Goal: Transaction & Acquisition: Purchase product/service

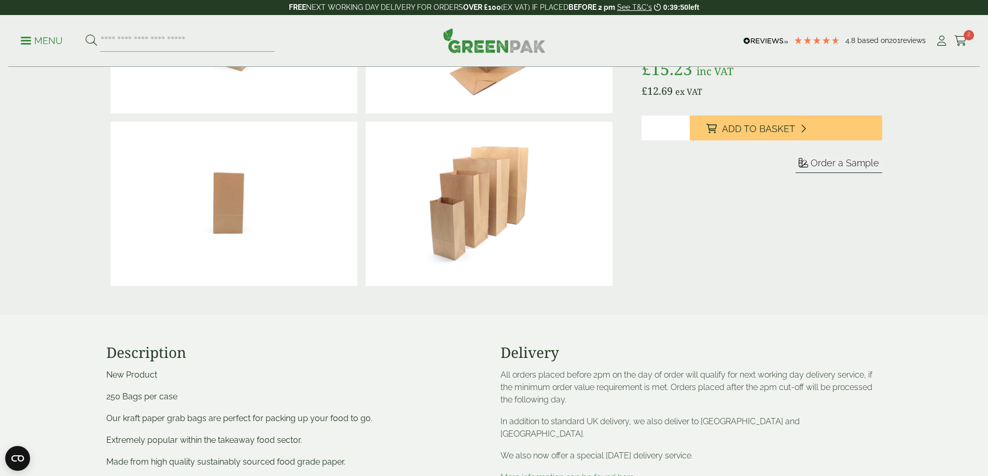
scroll to position [156, 0]
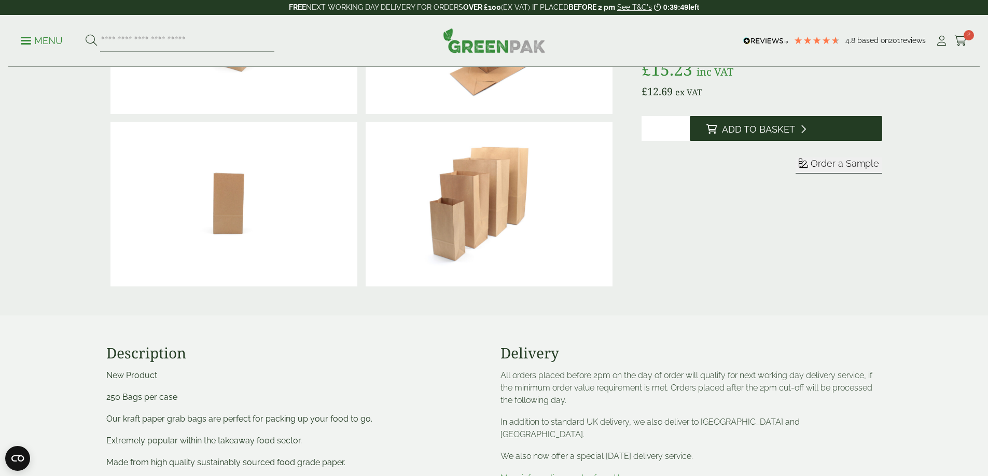
click at [756, 126] on span "Add to Basket" at bounding box center [758, 129] width 73 height 11
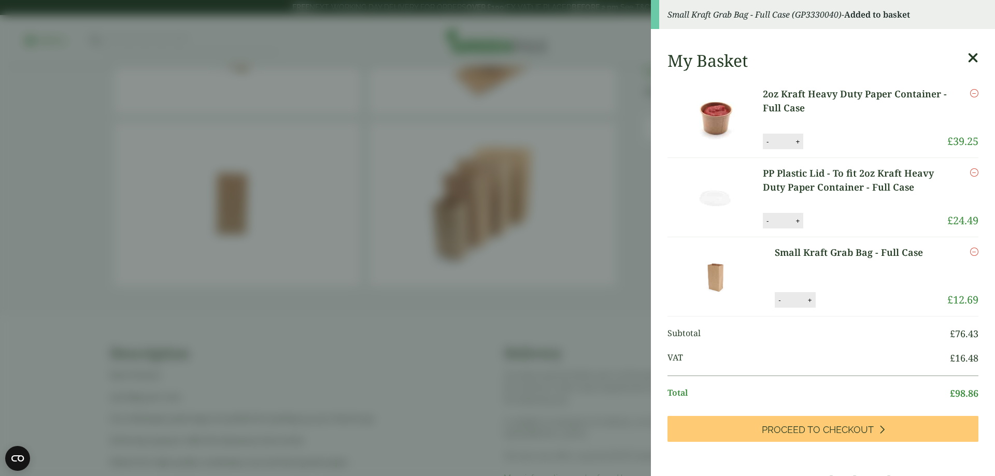
click at [620, 342] on aside "Small Kraft Grab Bag - Full Case (GP3330040) - Added to basket My Basket 2oz Kr…" at bounding box center [497, 238] width 995 height 476
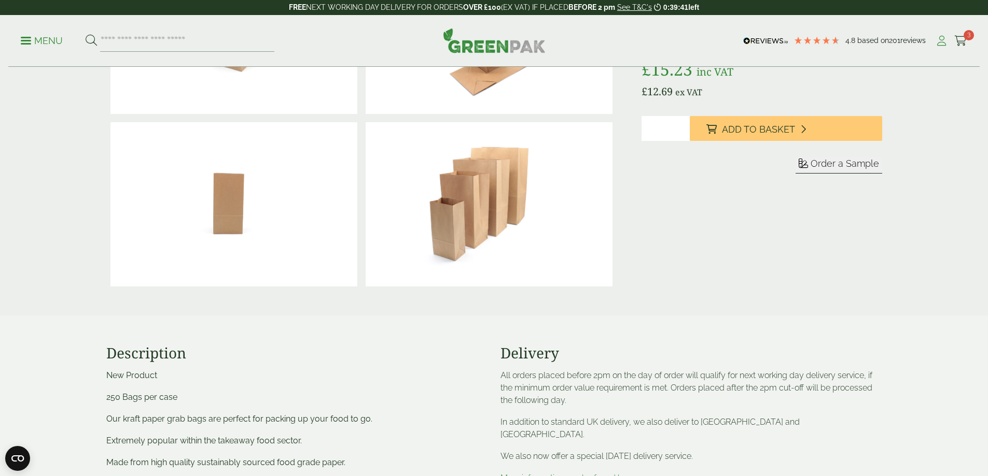
click at [935, 40] on icon at bounding box center [941, 41] width 13 height 10
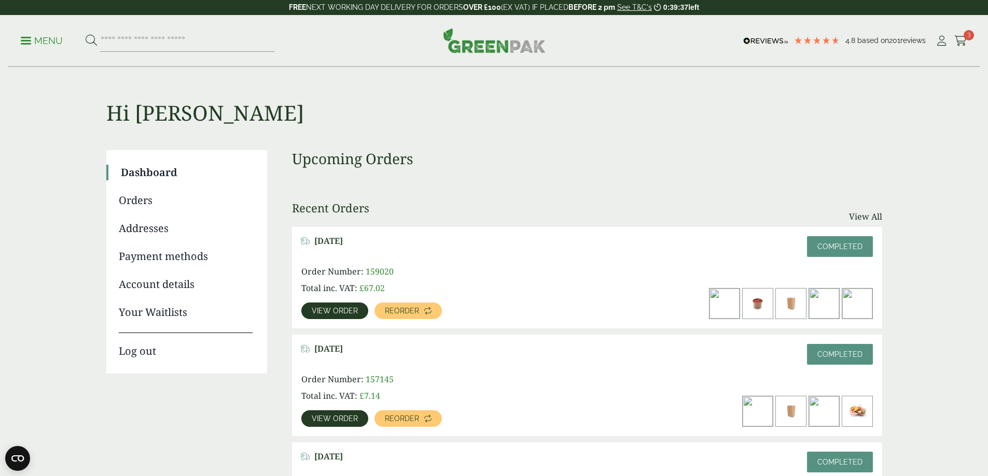
click at [358, 307] on span "View order" at bounding box center [335, 310] width 46 height 7
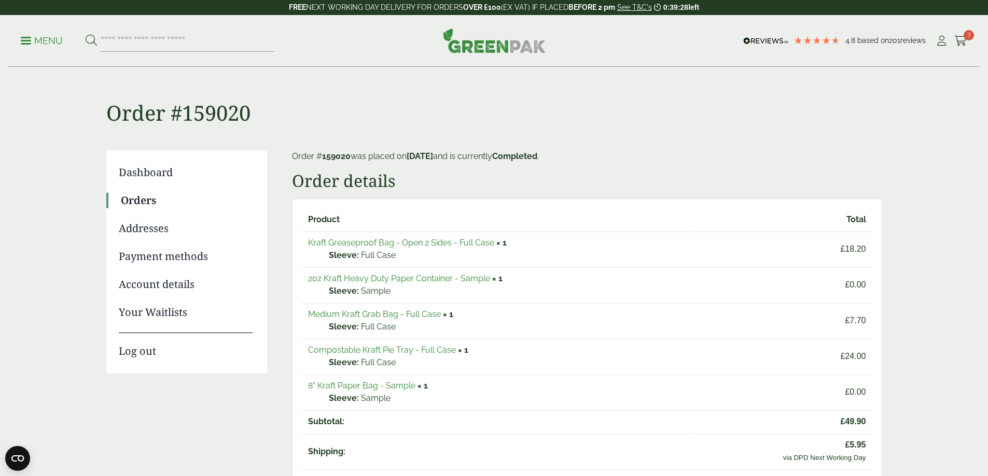
click at [427, 245] on link "Kraft Greaseproof Bag - Open 2 Sides - Full Case" at bounding box center [401, 243] width 186 height 10
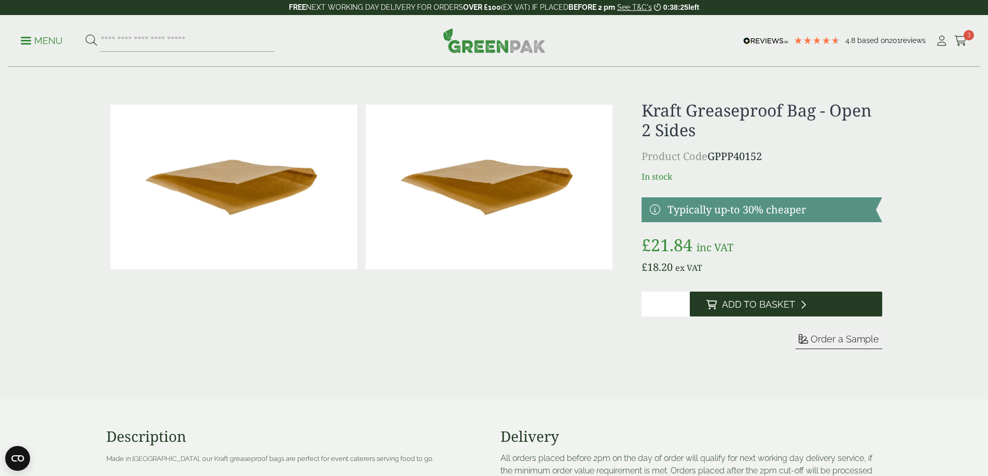
click at [745, 302] on span "Add to Basket" at bounding box center [758, 304] width 73 height 11
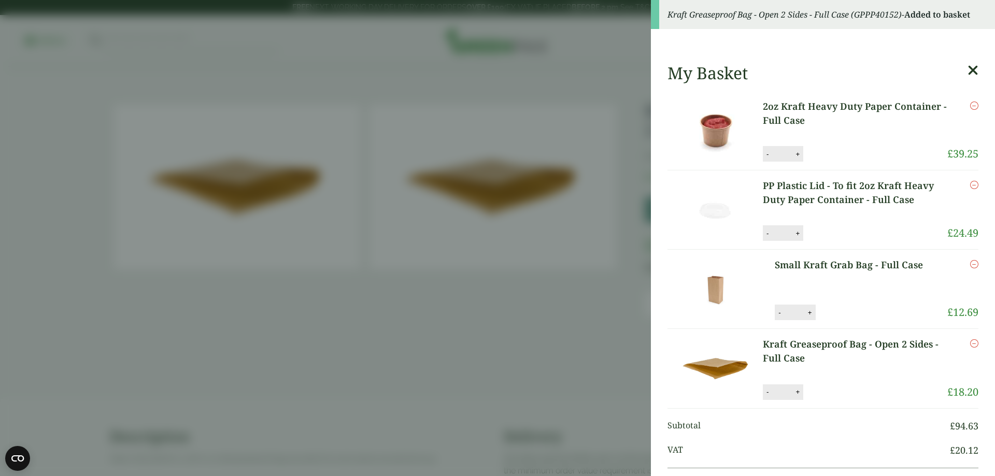
click at [968, 67] on icon at bounding box center [973, 70] width 11 height 15
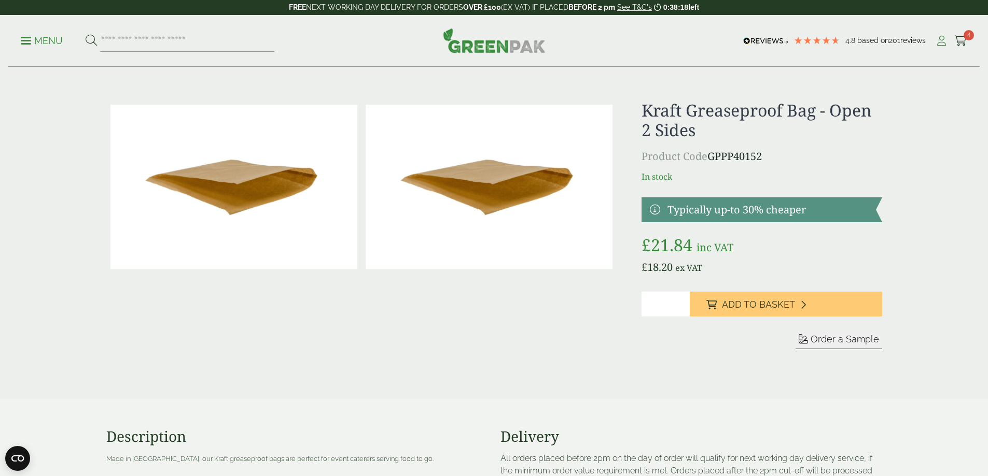
click at [937, 43] on icon at bounding box center [941, 41] width 13 height 10
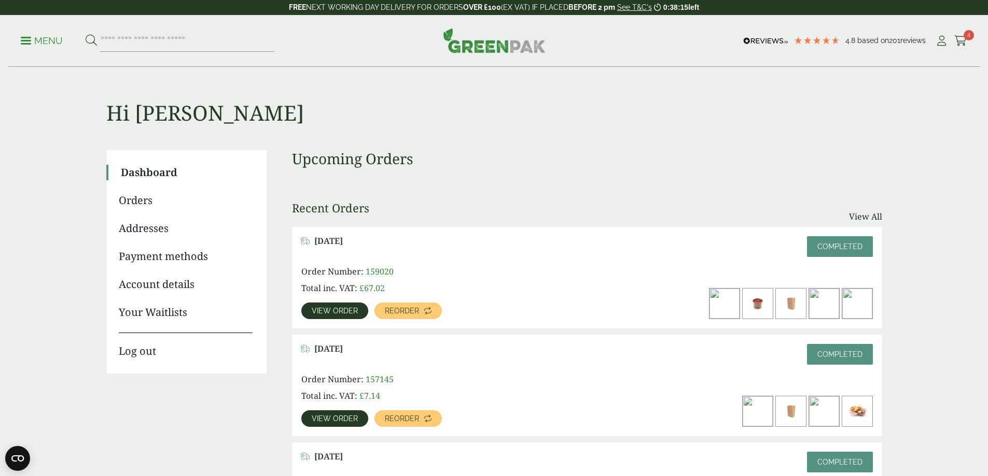
click at [358, 307] on span "View order" at bounding box center [335, 310] width 46 height 7
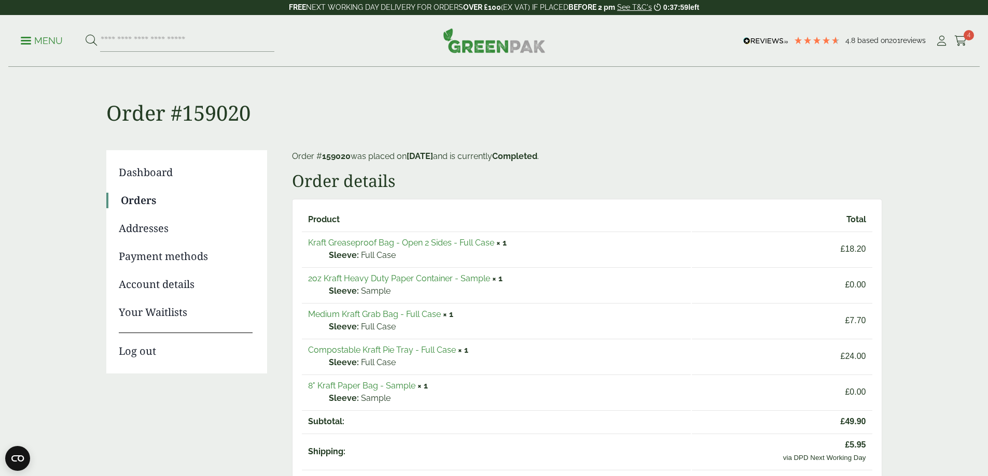
click at [418, 349] on link "Compostable Kraft Pie Tray - Full Case" at bounding box center [382, 350] width 148 height 10
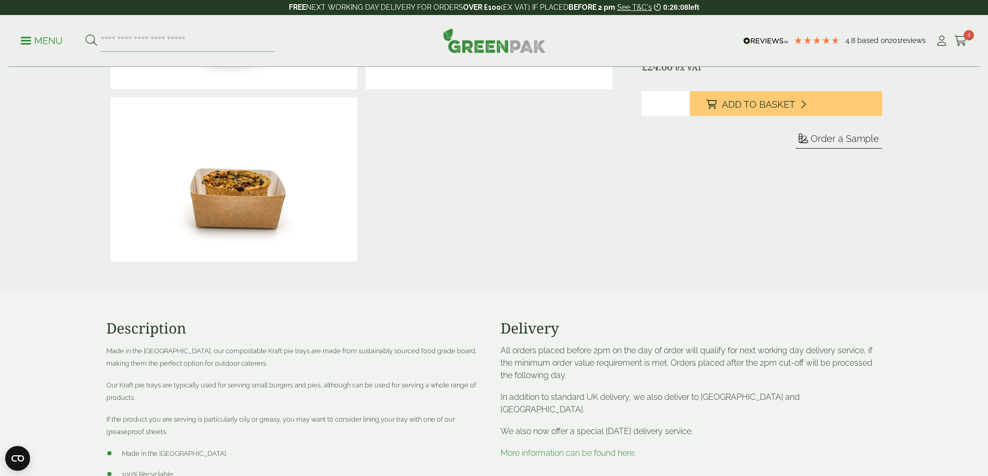
scroll to position [156, 0]
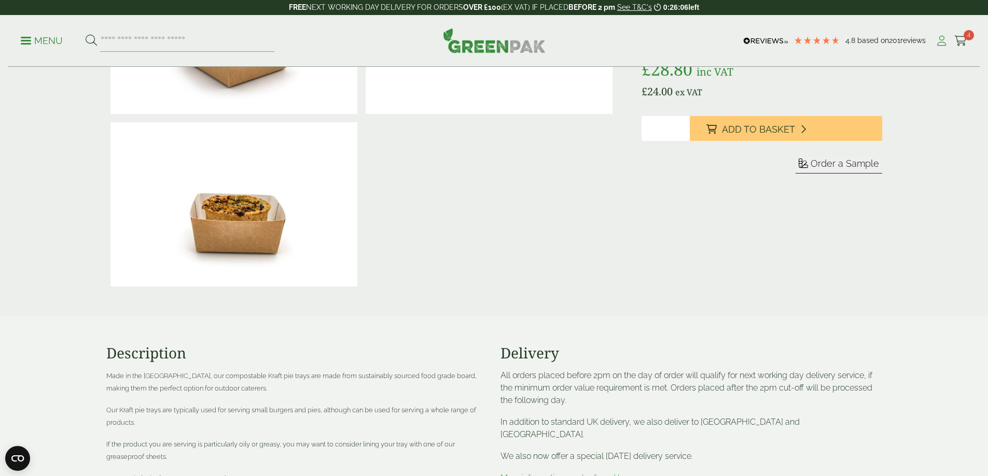
click at [937, 41] on icon at bounding box center [941, 41] width 13 height 10
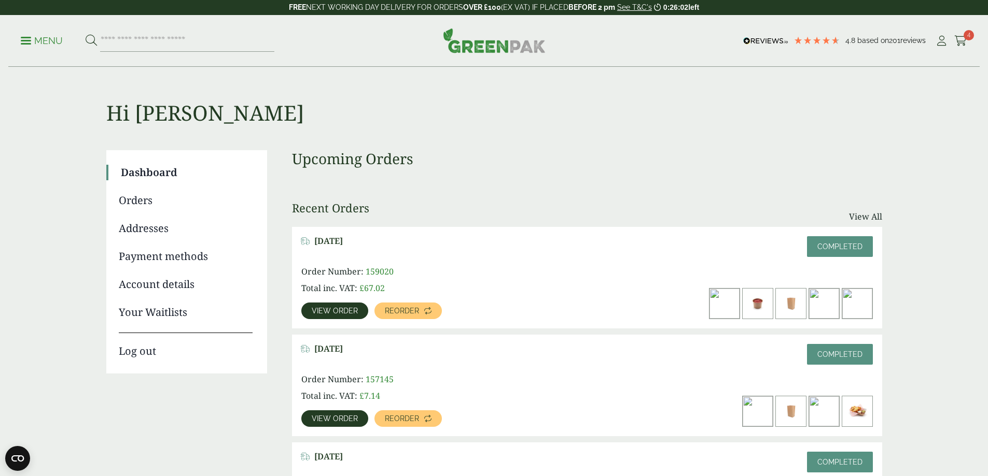
click at [368, 303] on link "View order" at bounding box center [334, 311] width 67 height 17
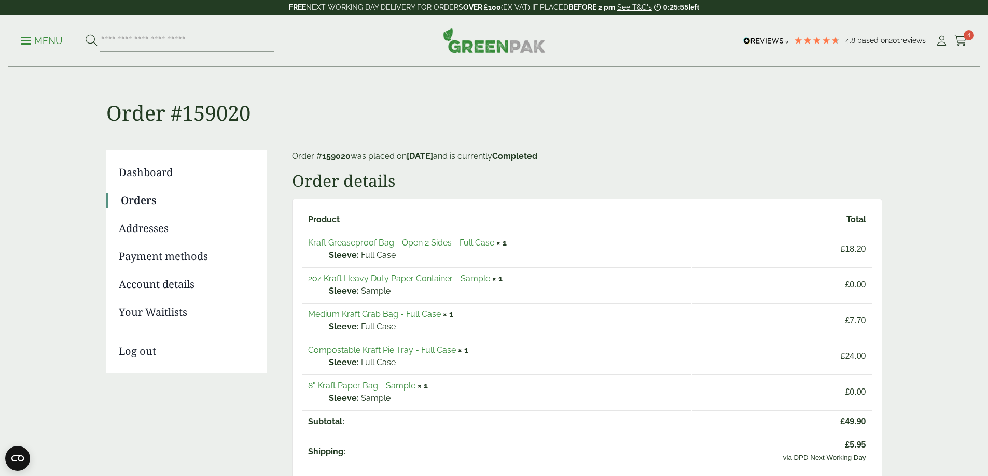
click at [388, 313] on link "Medium Kraft Grab Bag - Full Case" at bounding box center [374, 314] width 133 height 10
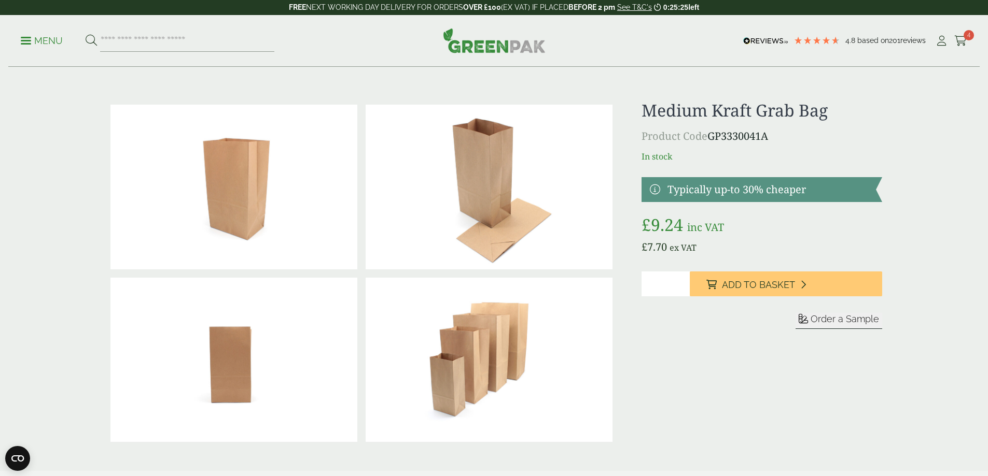
type input "*"
click at [682, 280] on input "*" at bounding box center [665, 284] width 48 height 25
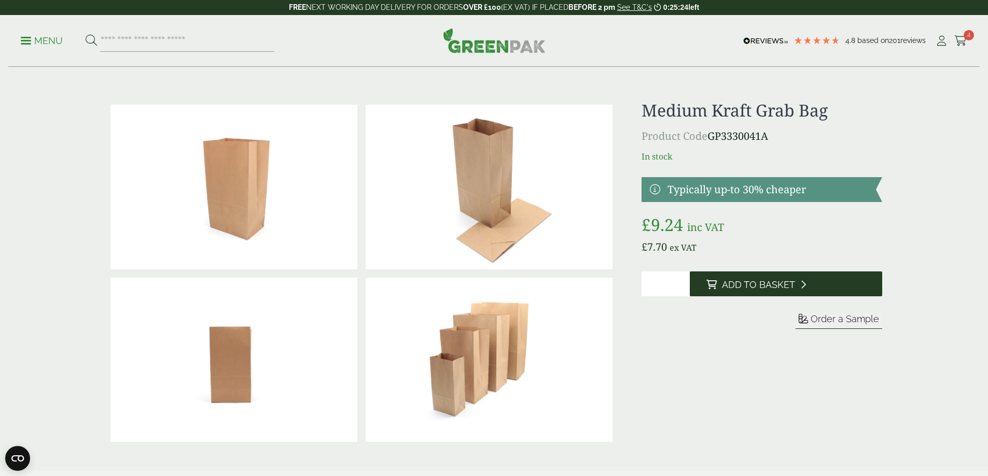
click at [744, 286] on span "Add to Basket" at bounding box center [758, 284] width 73 height 11
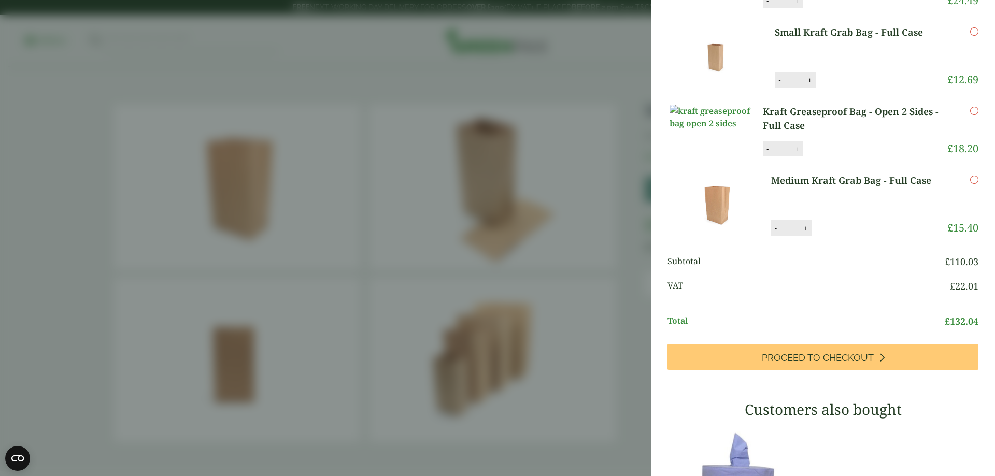
scroll to position [207, 0]
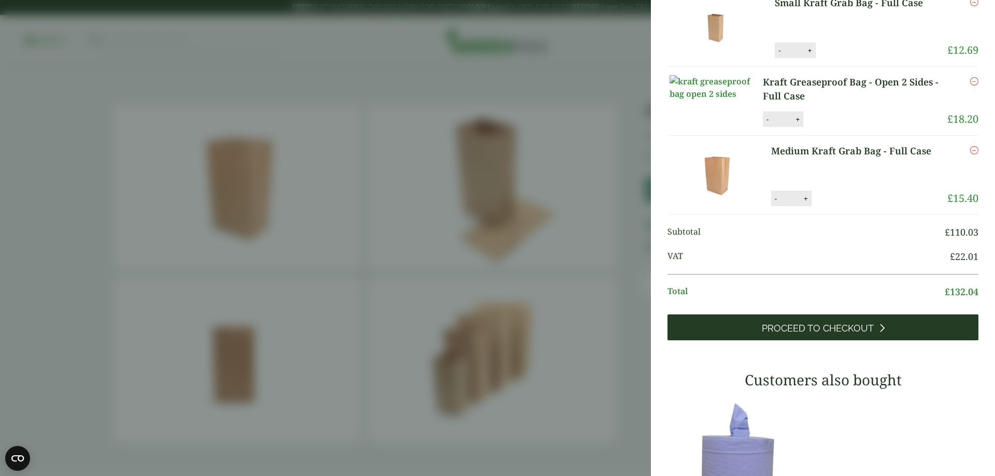
click at [806, 334] on span "Proceed to Checkout" at bounding box center [818, 328] width 112 height 11
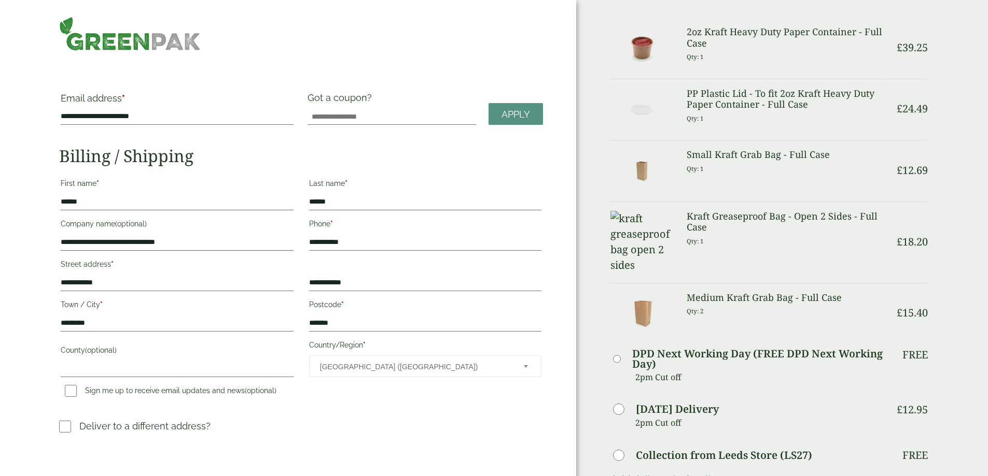
drag, startPoint x: 248, startPoint y: 236, endPoint x: 210, endPoint y: 238, distance: 37.9
click at [210, 238] on input "**********" at bounding box center [177, 242] width 232 height 17
type input "**********"
click at [139, 361] on input "County (optional)" at bounding box center [177, 369] width 232 height 17
type input "**********"
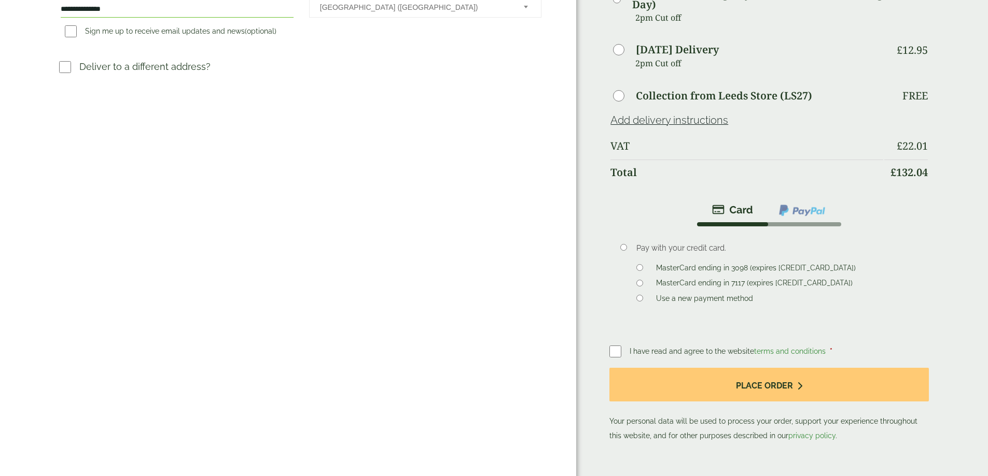
scroll to position [363, 0]
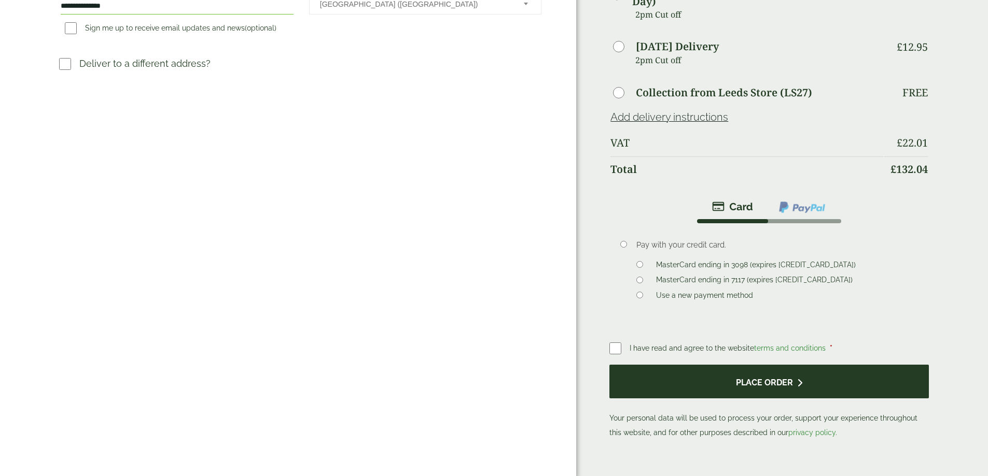
click at [713, 365] on button "Place order" at bounding box center [768, 382] width 319 height 34
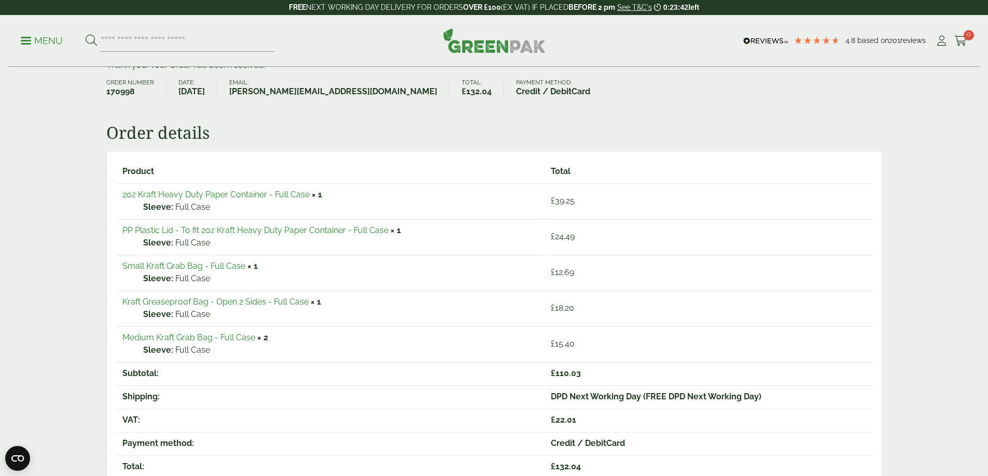
scroll to position [104, 0]
